Goal: Task Accomplishment & Management: Manage account settings

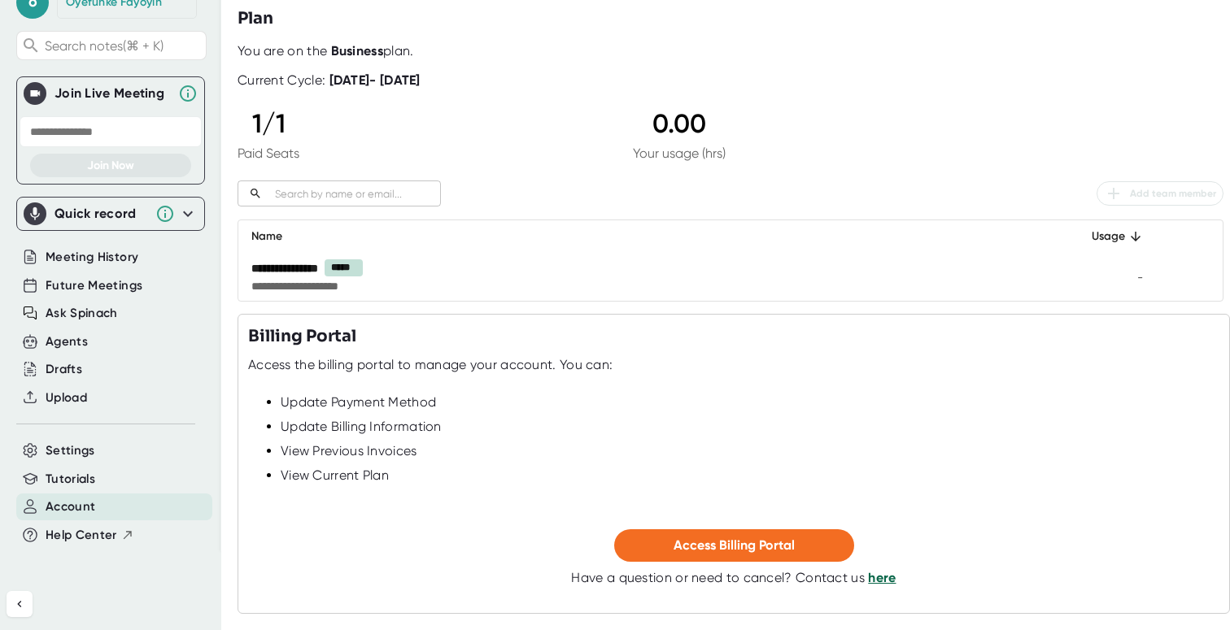
scroll to position [126, 0]
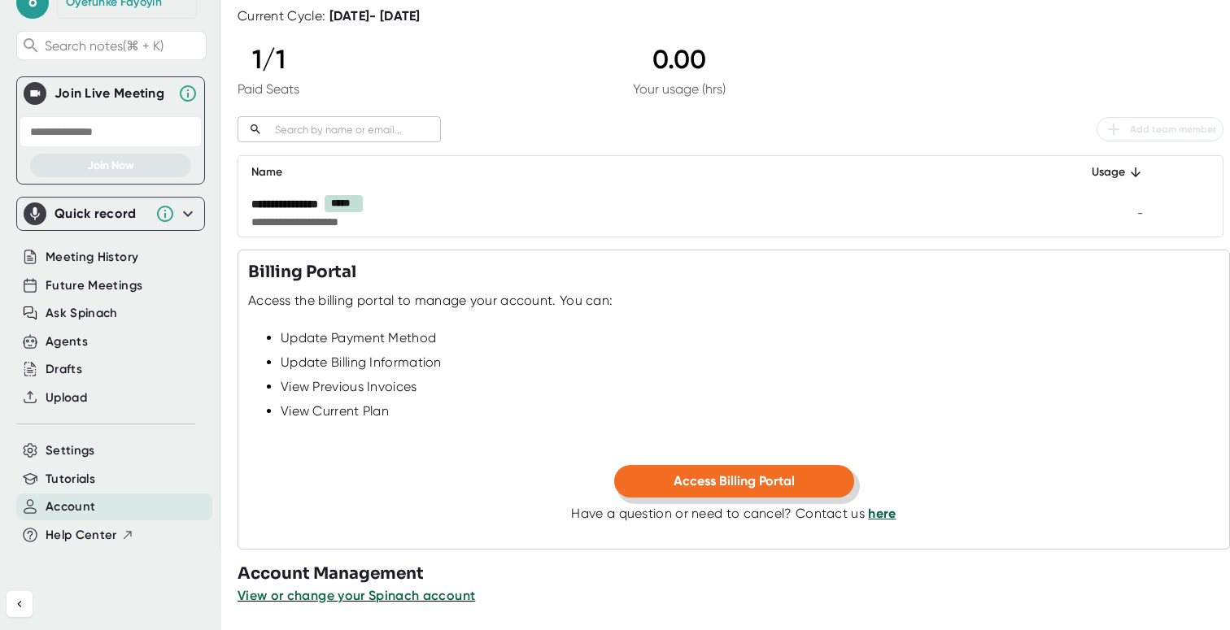
click at [724, 469] on button "Access Billing Portal" at bounding box center [734, 481] width 240 height 33
click at [879, 516] on link "here" at bounding box center [882, 513] width 28 height 15
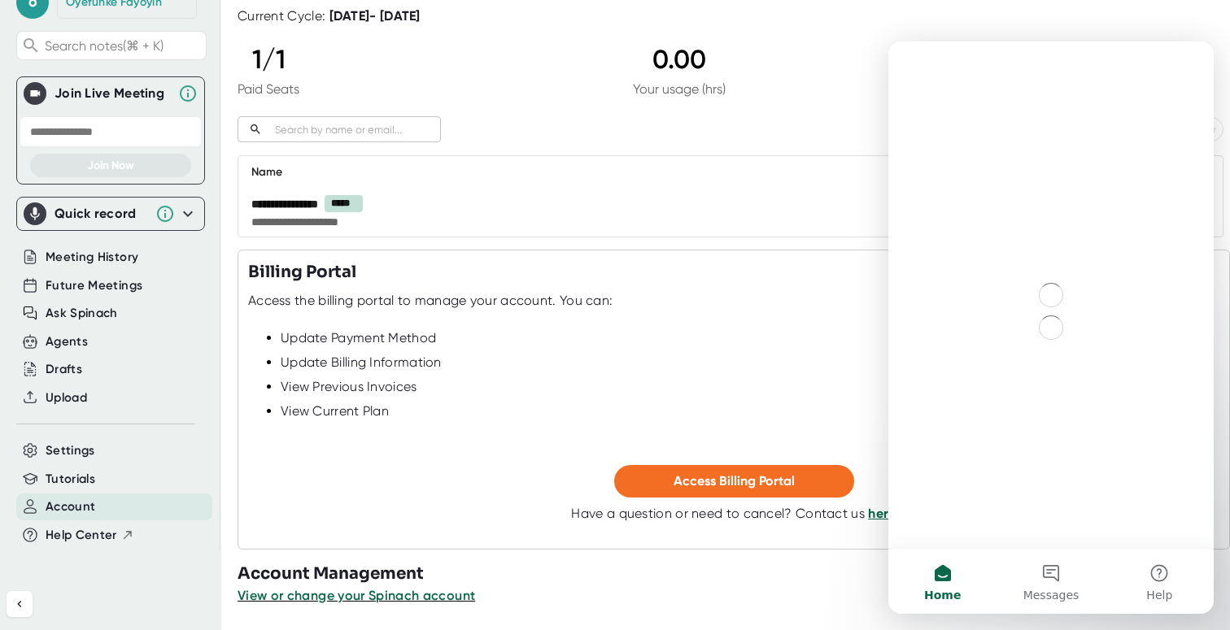
scroll to position [0, 0]
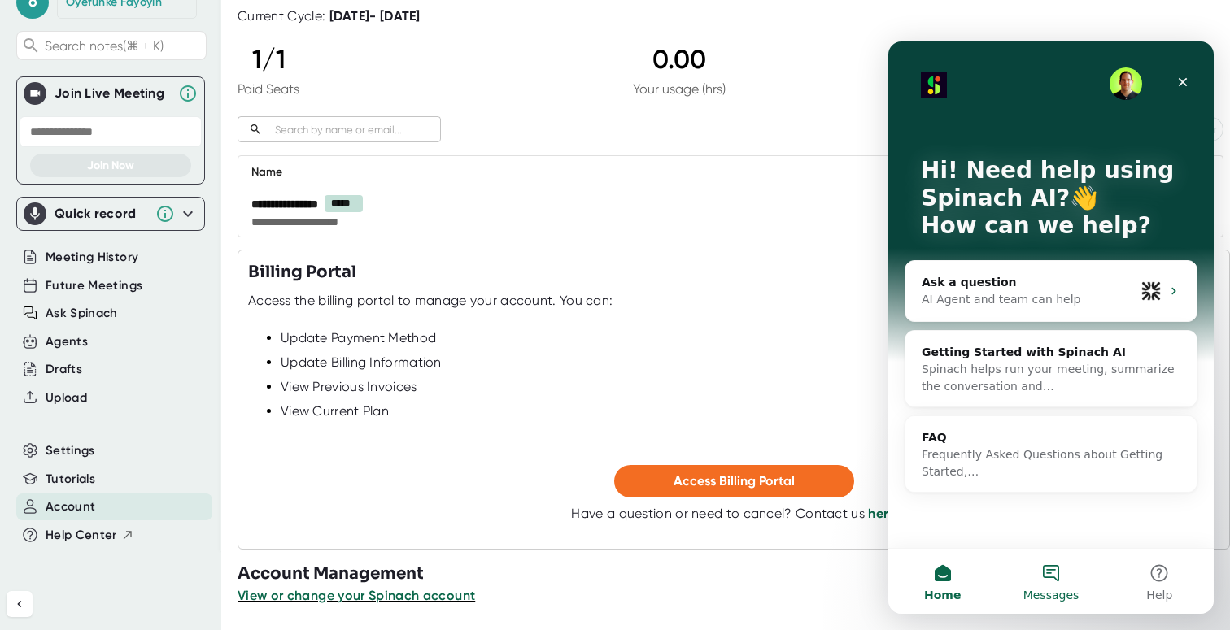
click at [1050, 566] on button "Messages" at bounding box center [1050, 581] width 108 height 65
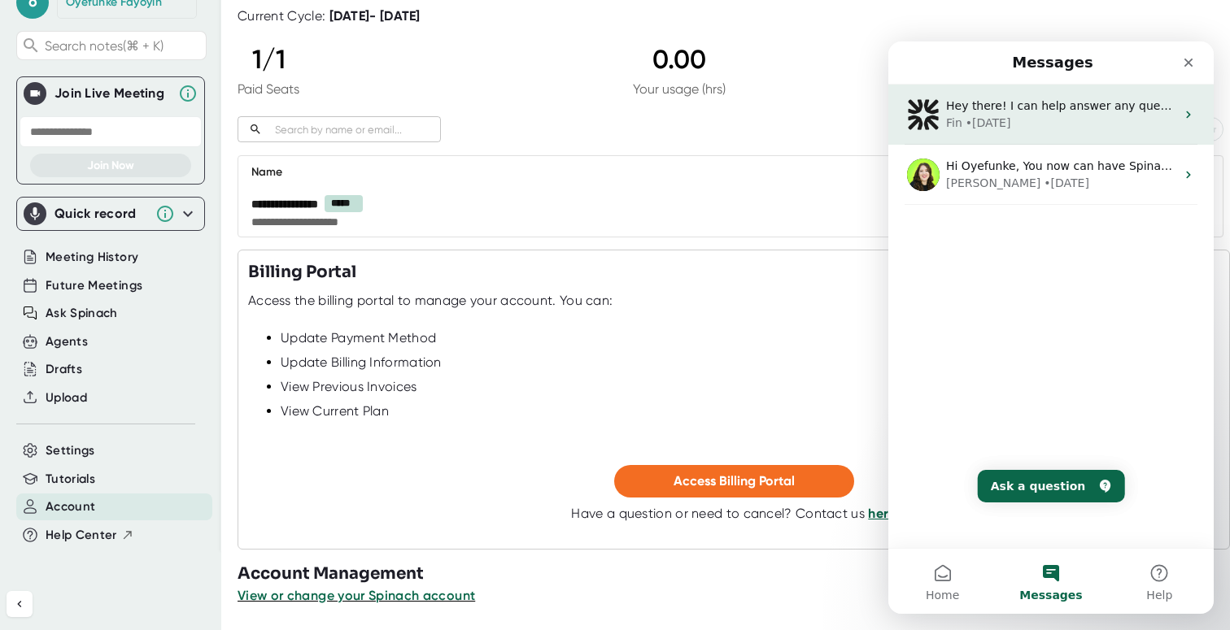
click at [1061, 120] on div "Fin • [DATE]" at bounding box center [1060, 123] width 229 height 17
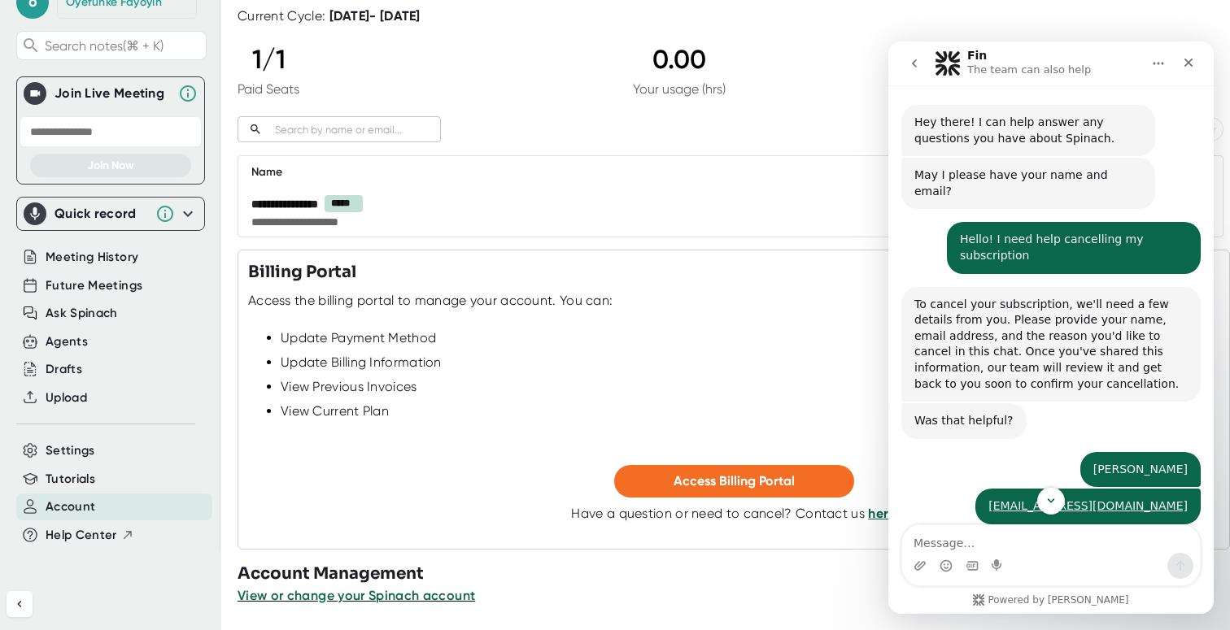
click at [1165, 62] on button "Home" at bounding box center [1158, 63] width 31 height 31
click at [1124, 134] on div "Download transcript" at bounding box center [1111, 137] width 115 height 17
click at [1191, 59] on icon "Close" at bounding box center [1188, 62] width 13 height 13
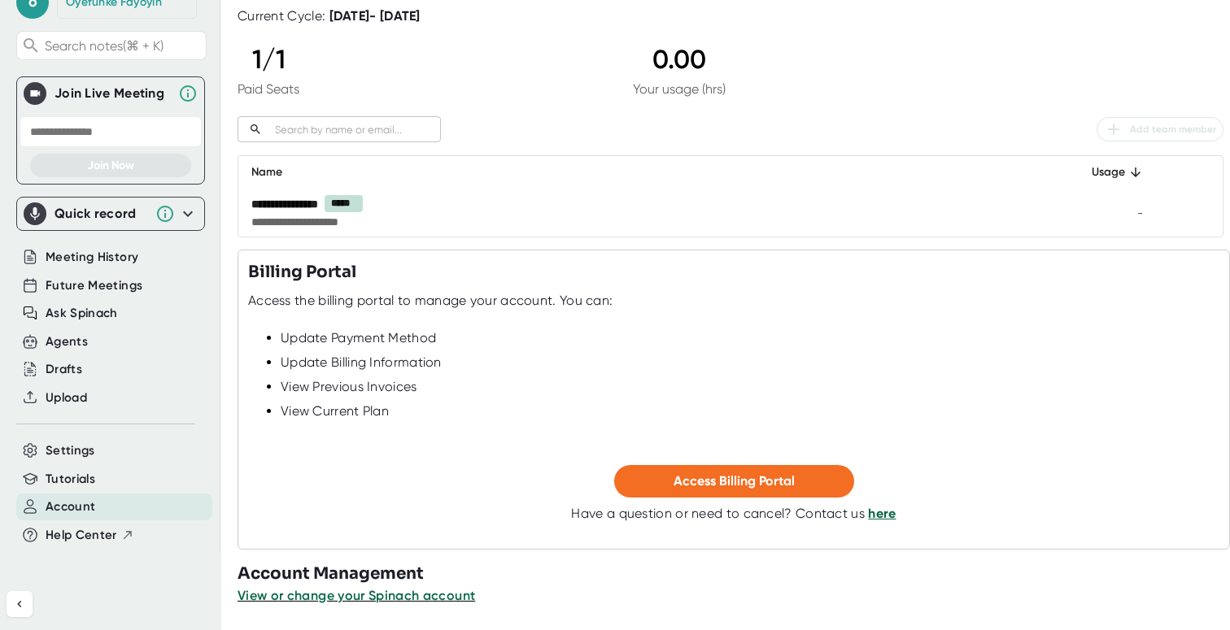
scroll to position [675, 0]
click at [876, 516] on link "here" at bounding box center [882, 513] width 28 height 15
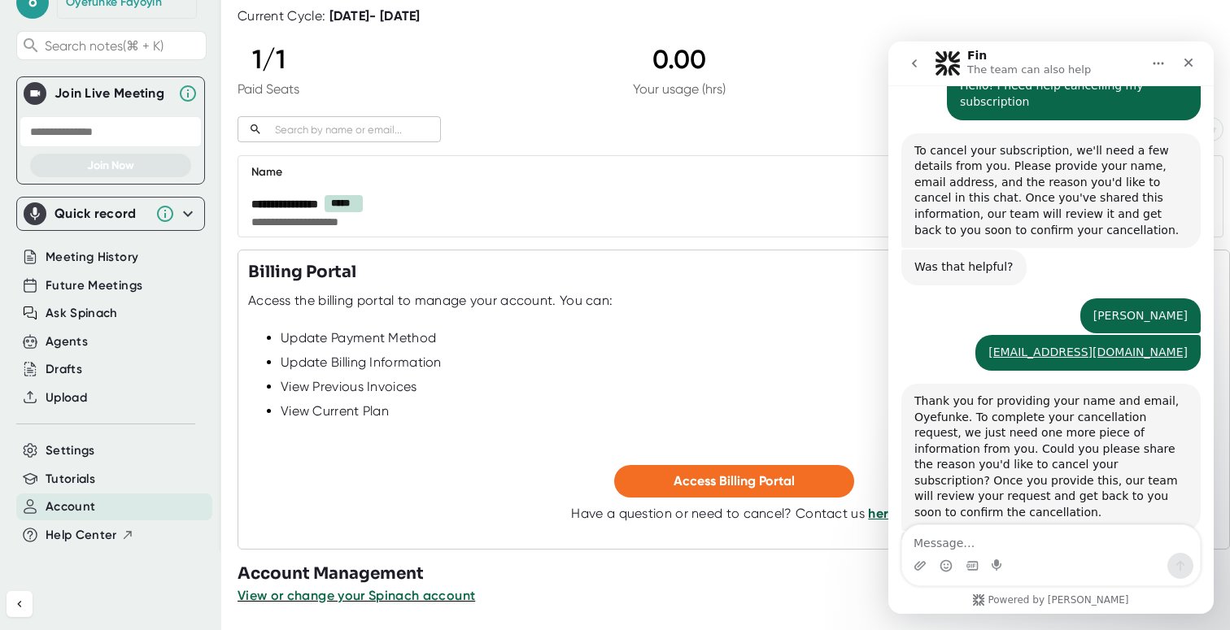
scroll to position [0, 0]
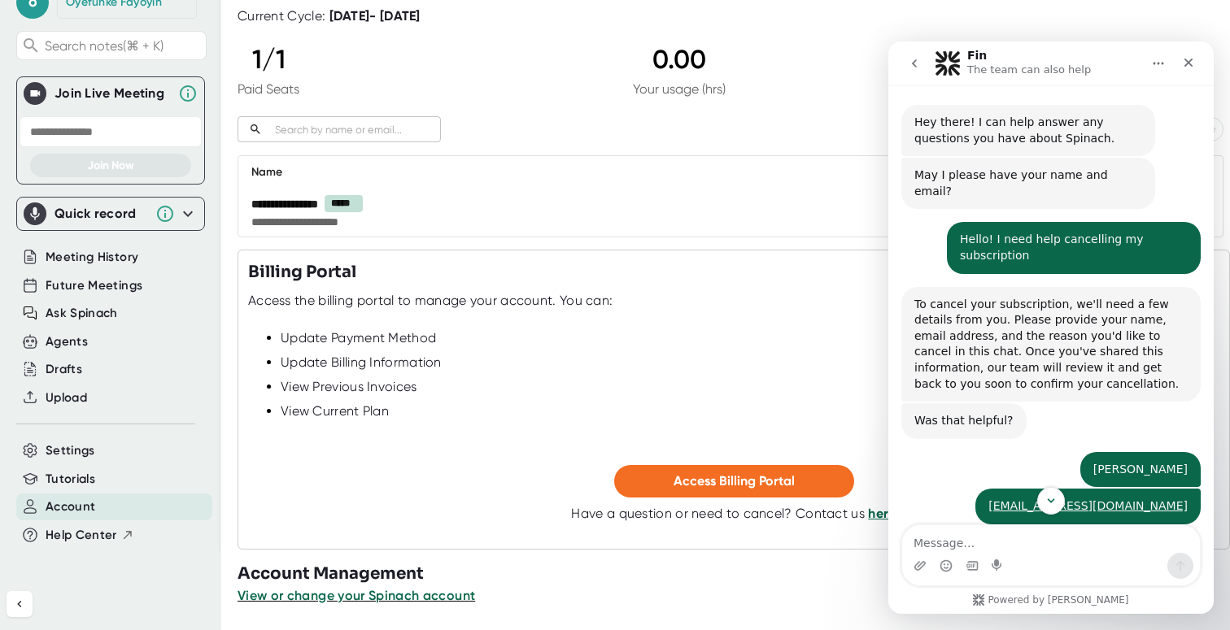
click at [917, 62] on icon "go back" at bounding box center [914, 63] width 13 height 13
